Goal: Obtain resource: Obtain resource

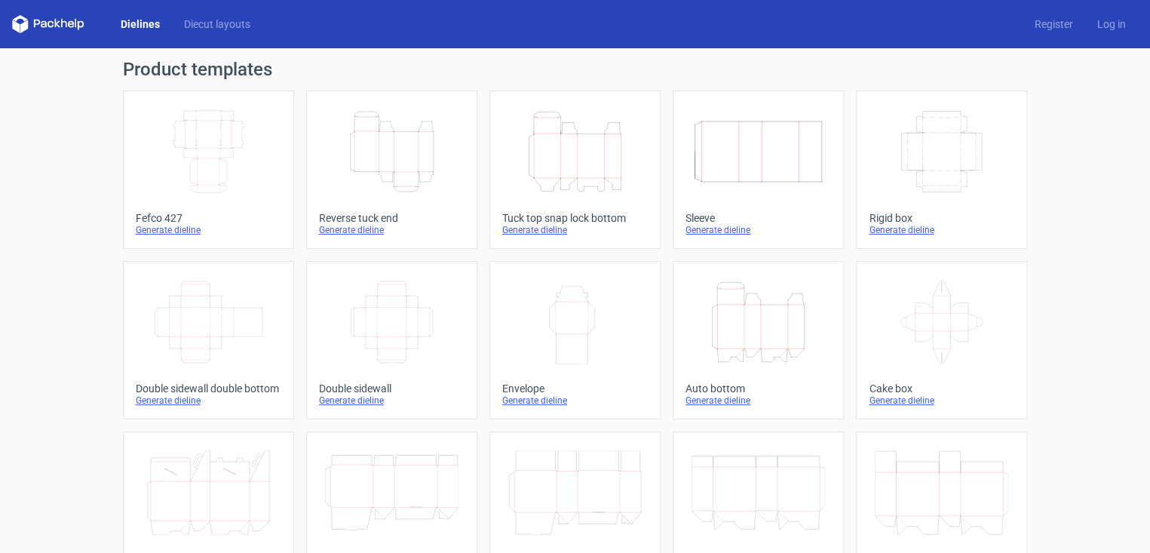
click at [219, 147] on icon "Width Depth Height" at bounding box center [208, 151] width 133 height 84
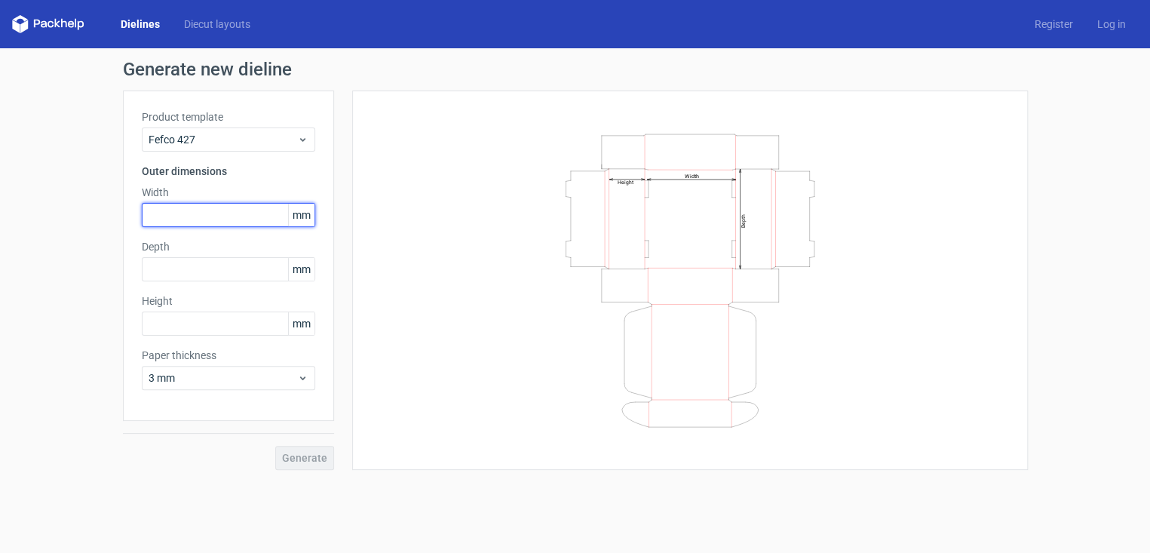
click at [223, 219] on input "text" at bounding box center [228, 215] width 173 height 24
type input "81"
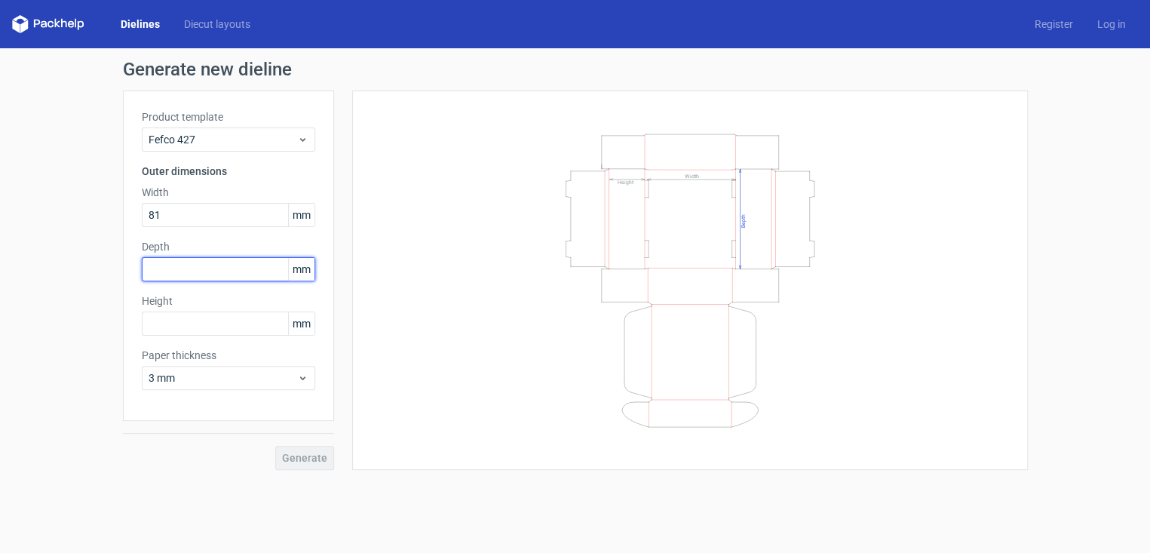
click at [210, 279] on input "text" at bounding box center [228, 269] width 173 height 24
type input "81"
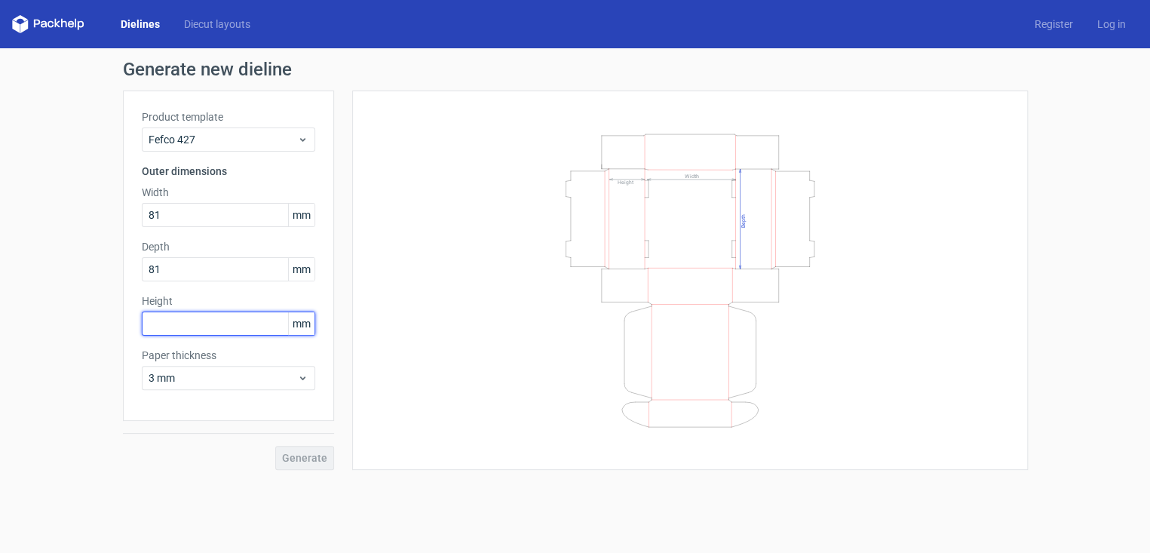
click at [210, 327] on input "text" at bounding box center [228, 323] width 173 height 24
type input "40"
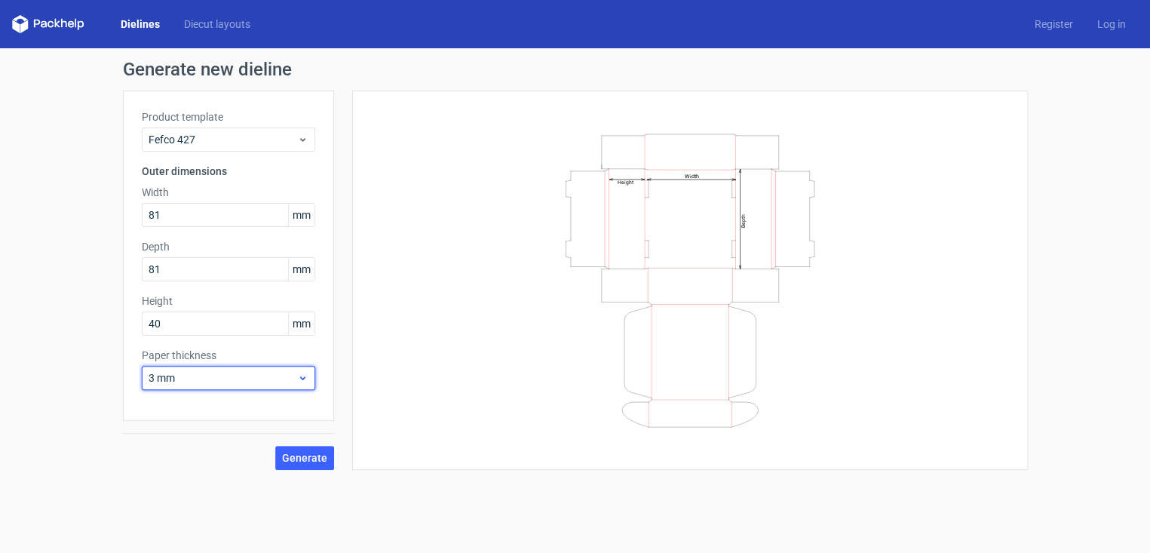
click at [293, 372] on span "3 mm" at bounding box center [223, 377] width 149 height 15
click at [214, 427] on div "0.5 mm" at bounding box center [227, 435] width 161 height 24
click at [294, 461] on span "Generate" at bounding box center [304, 457] width 45 height 11
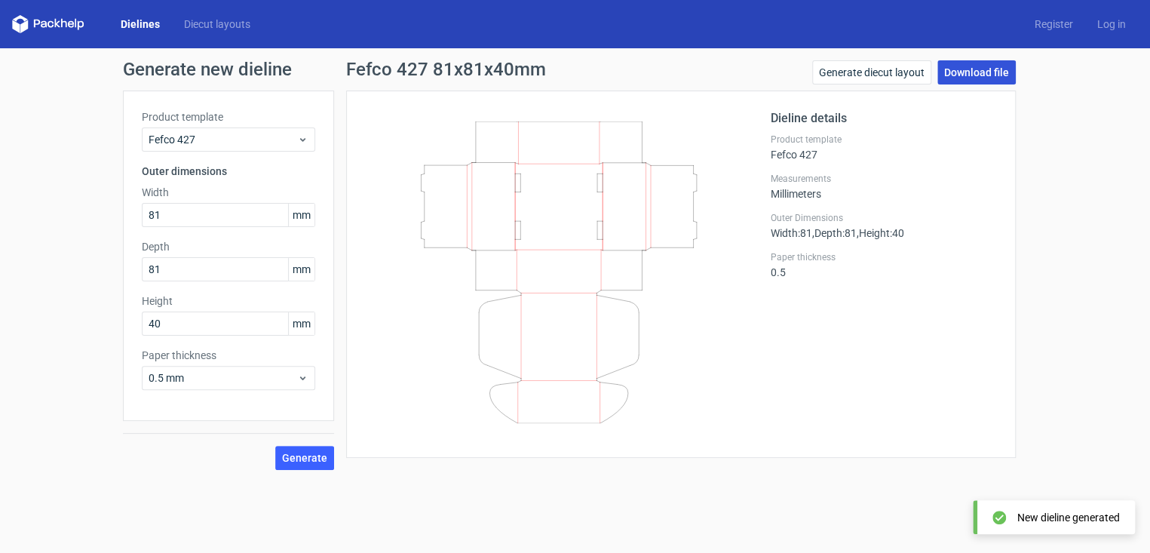
click at [960, 68] on link "Download file" at bounding box center [976, 72] width 78 height 24
click at [963, 76] on link "Download file" at bounding box center [976, 72] width 78 height 24
